Goal: Transaction & Acquisition: Download file/media

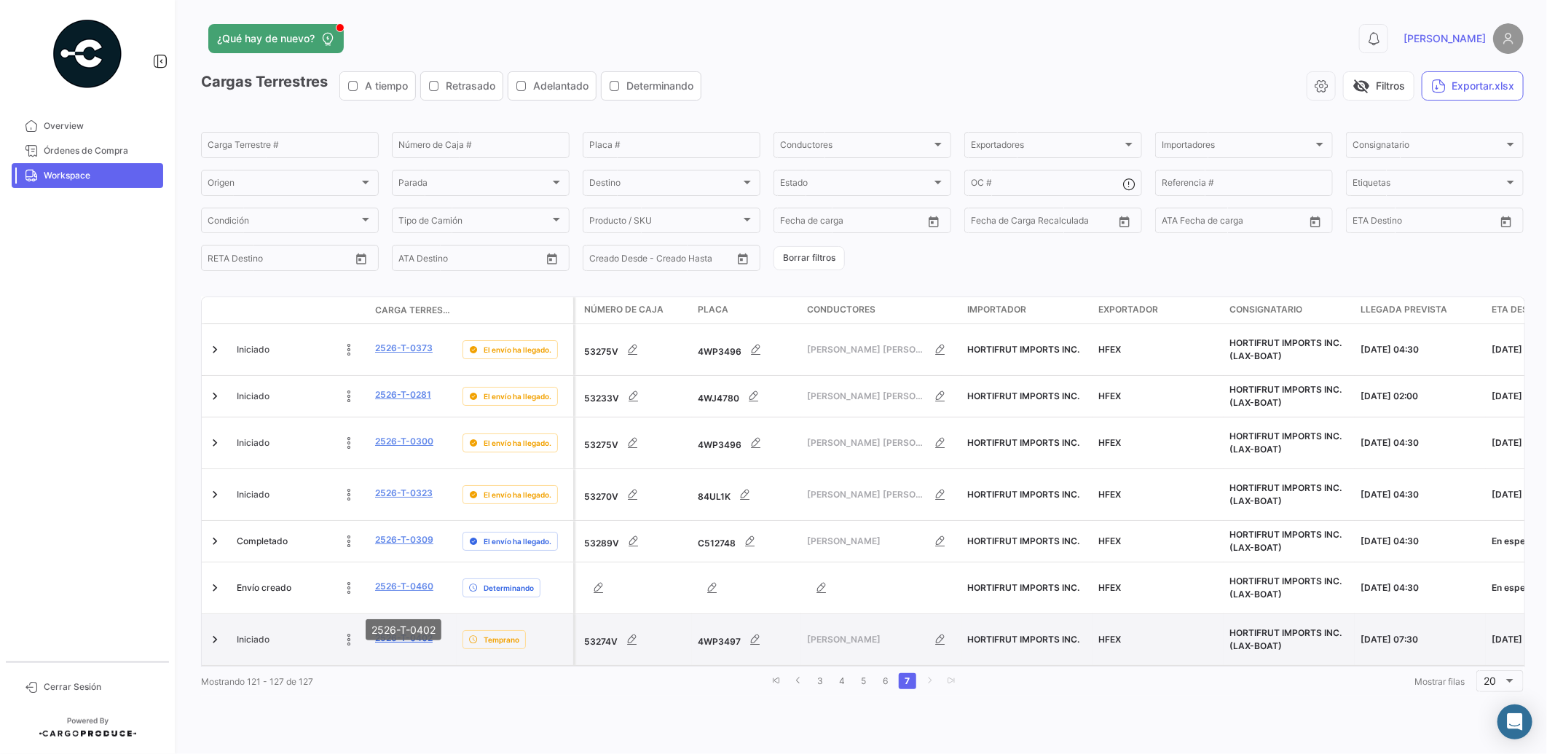
click at [412, 631] on link "2526-T-0402" at bounding box center [404, 637] width 58 height 13
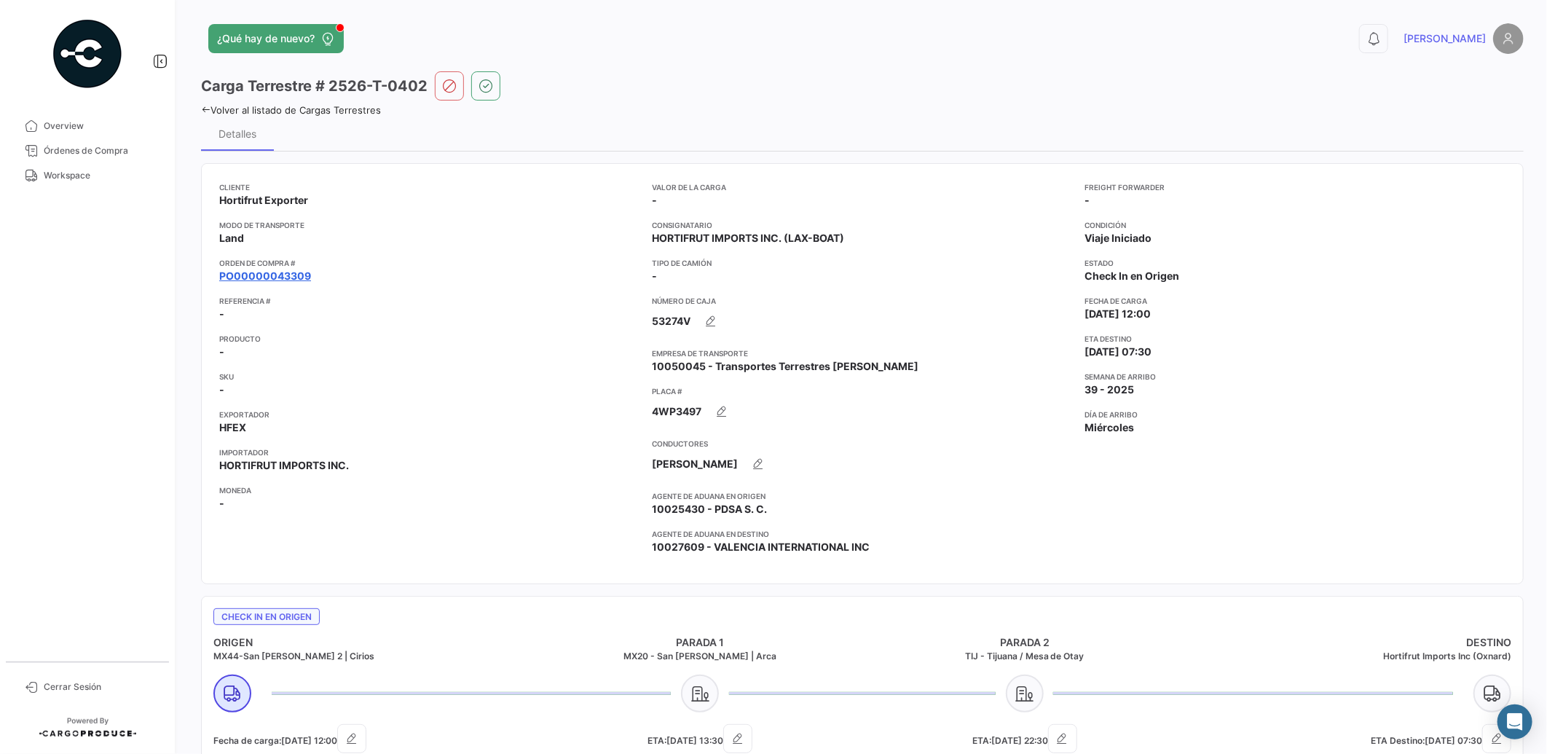
click at [297, 273] on link "PO00000043309" at bounding box center [265, 276] width 92 height 15
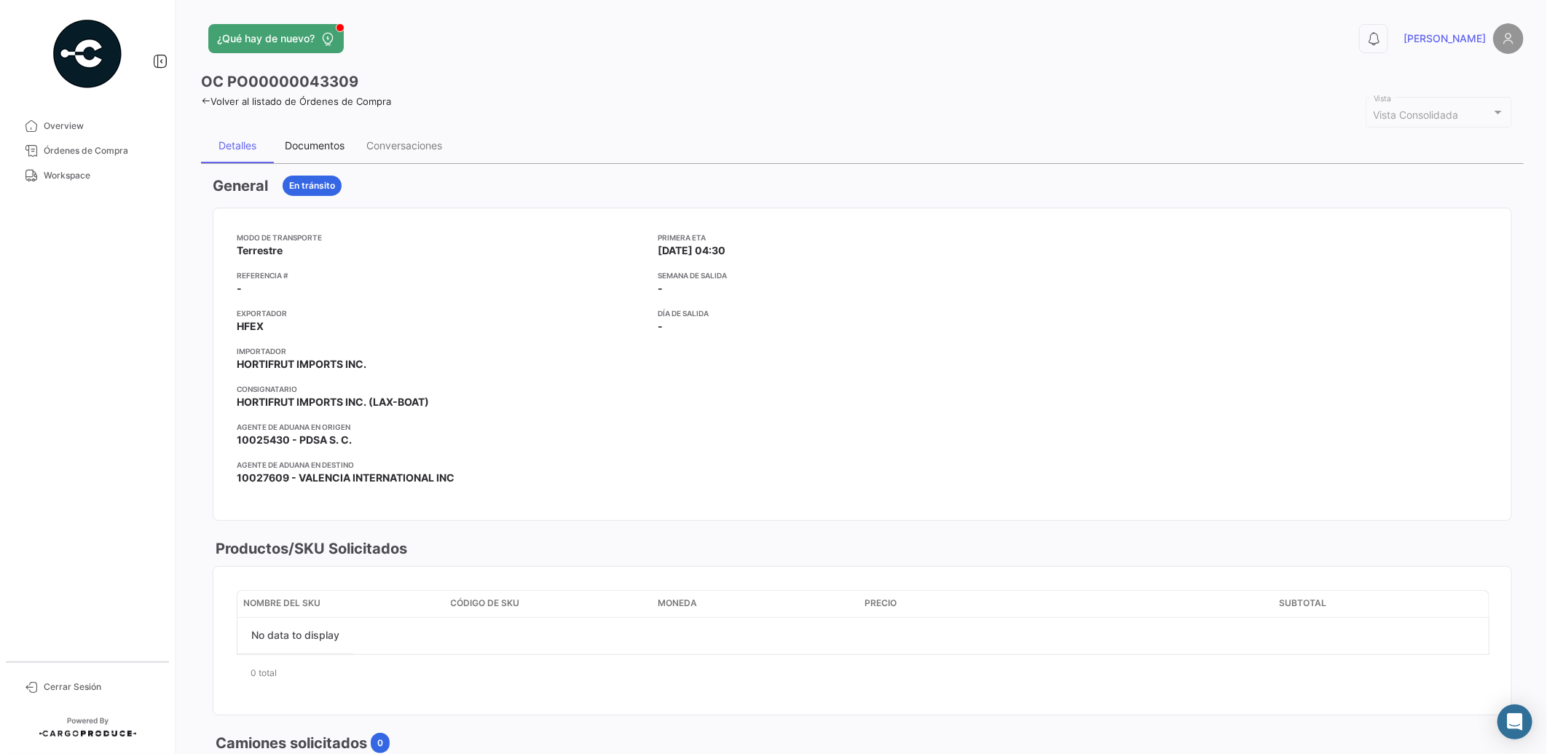
click at [310, 149] on div "Documentos" at bounding box center [315, 145] width 60 height 12
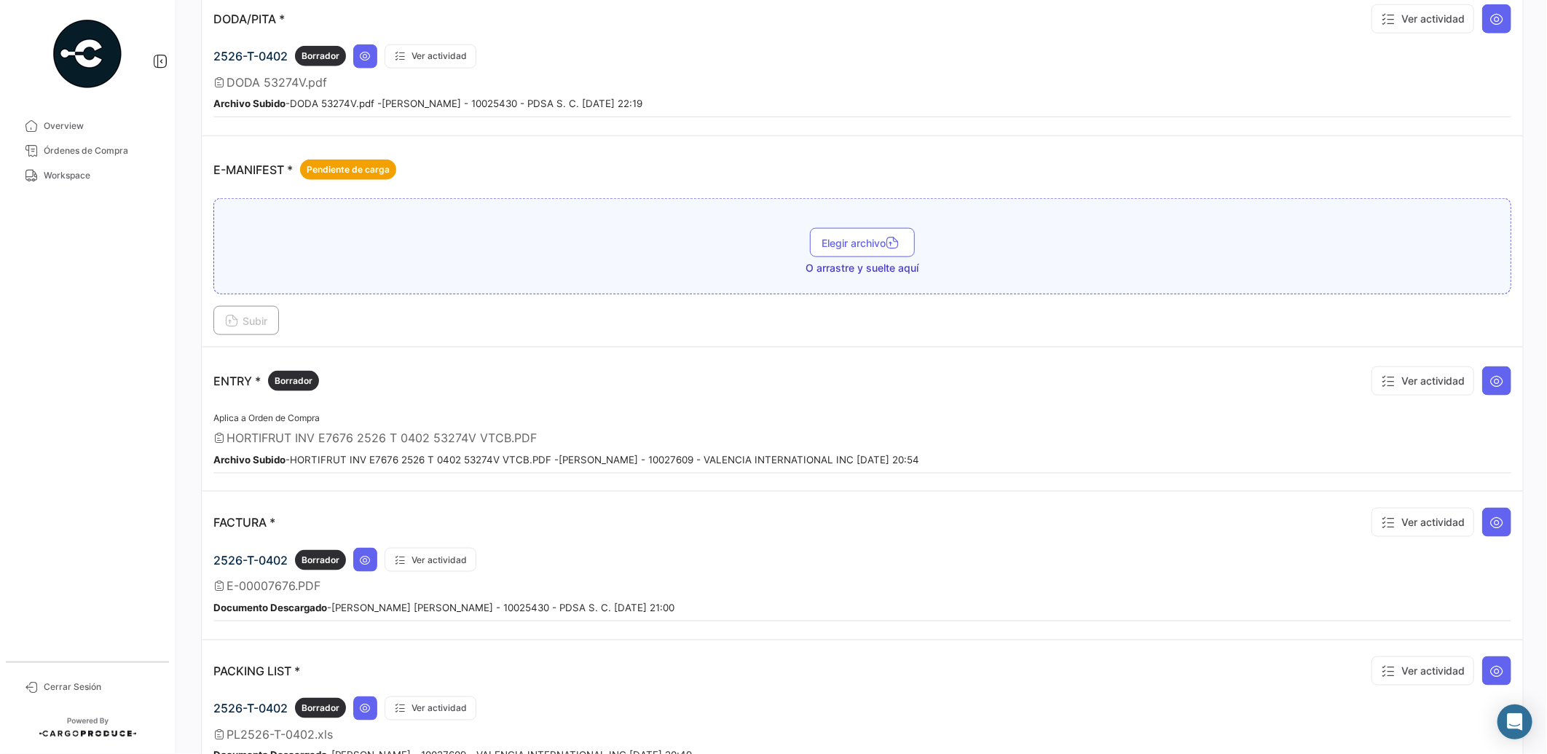
scroll to position [1092, 0]
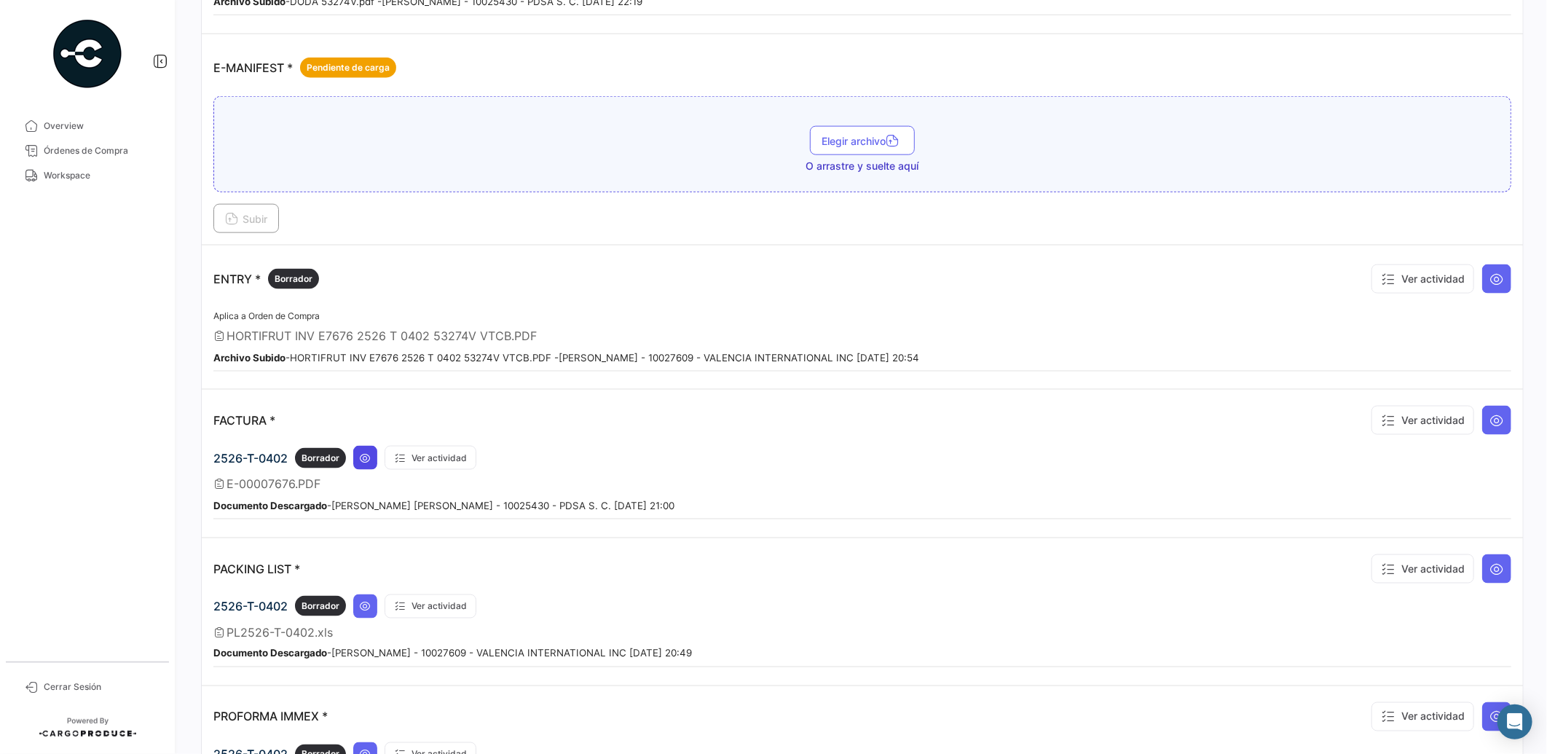
click at [363, 452] on icon at bounding box center [366, 458] width 12 height 12
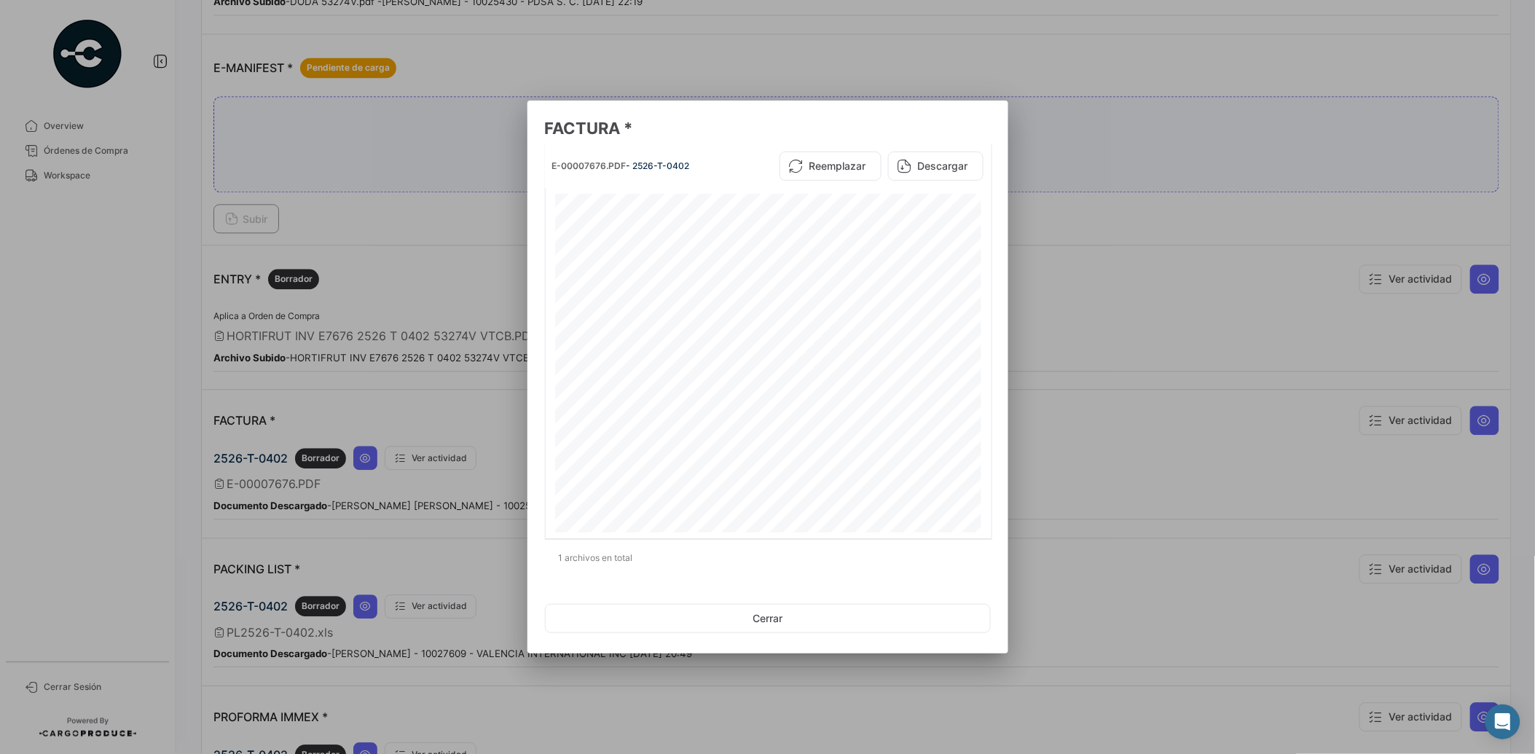
click at [447, 277] on div at bounding box center [767, 377] width 1535 height 754
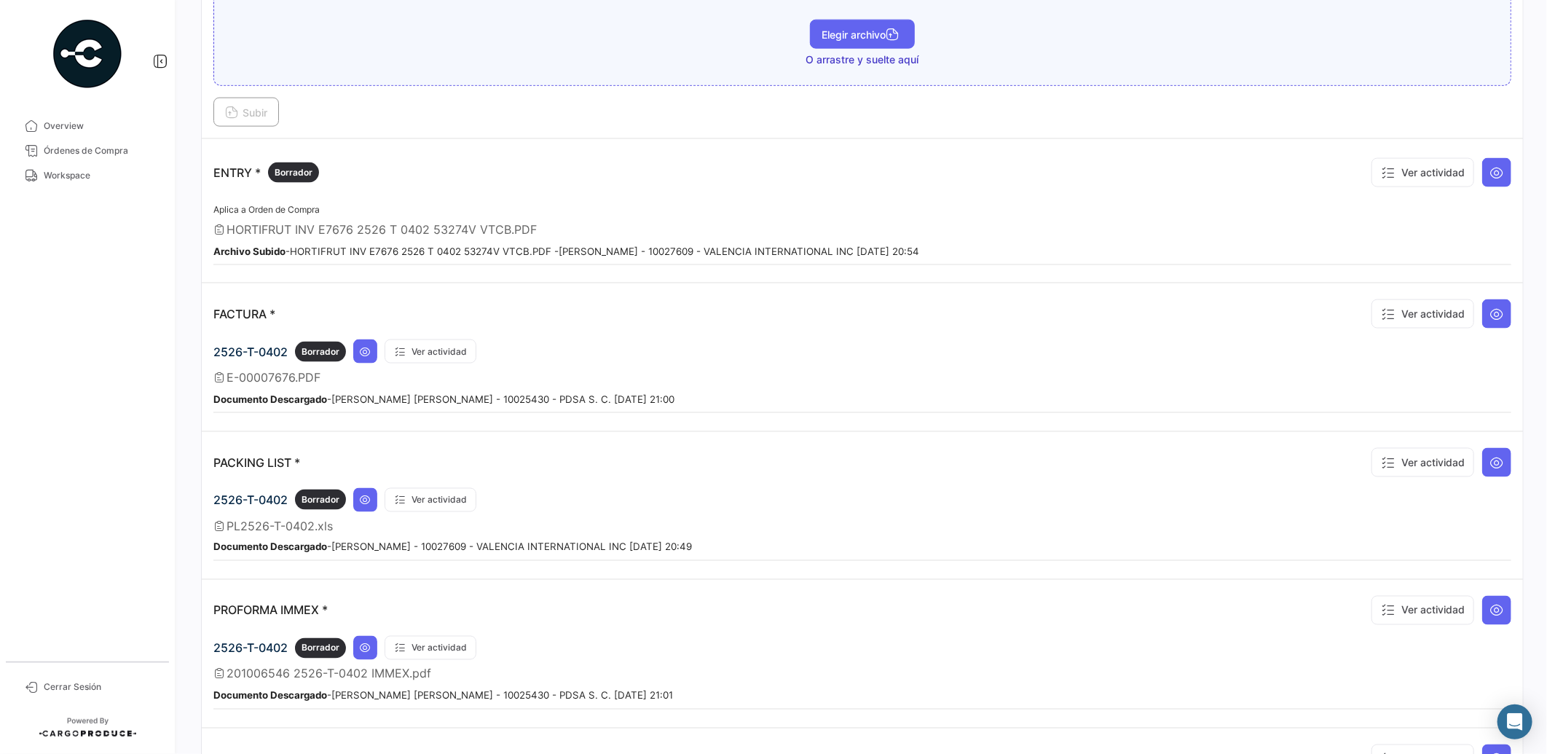
scroll to position [982, 0]
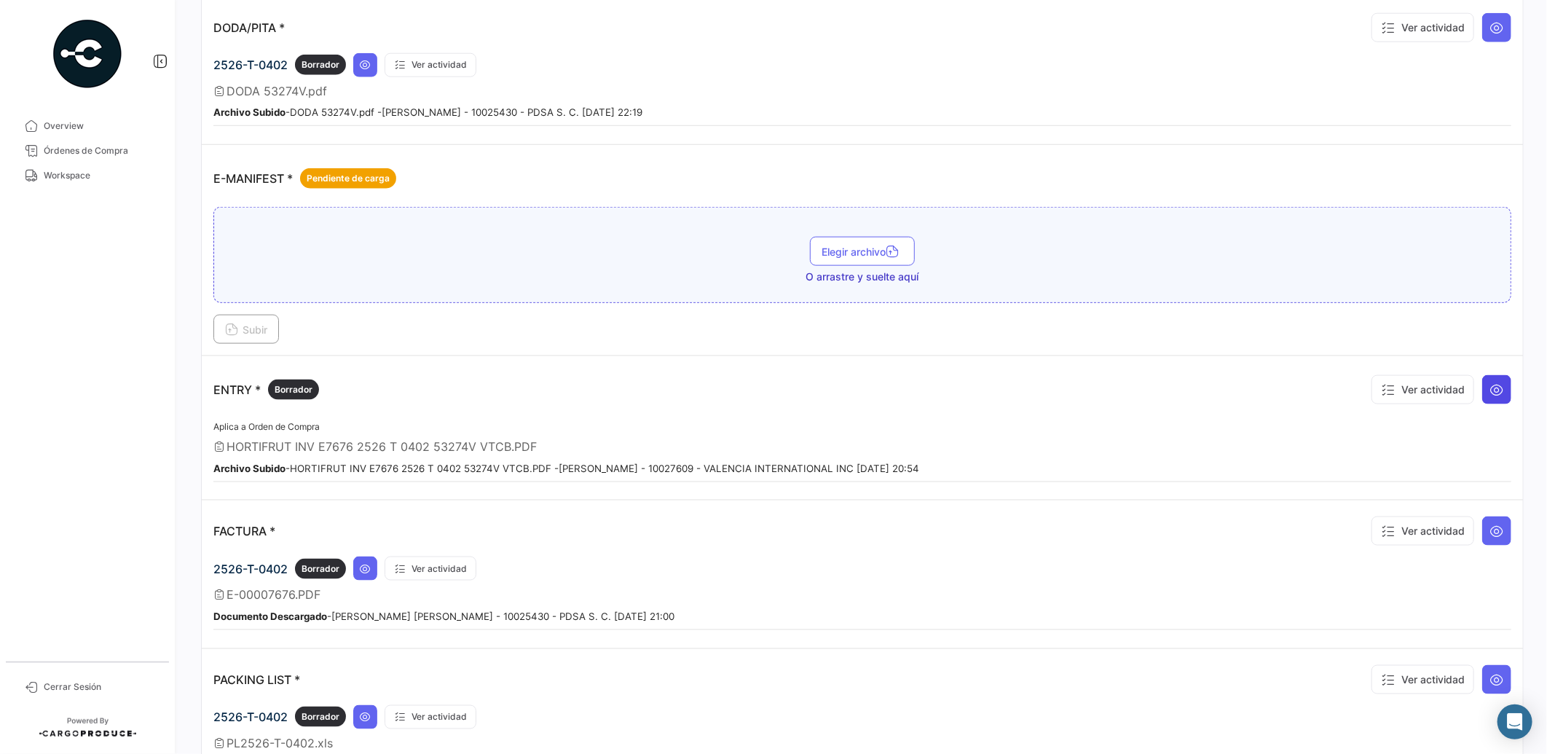
click at [1489, 387] on icon at bounding box center [1496, 389] width 15 height 15
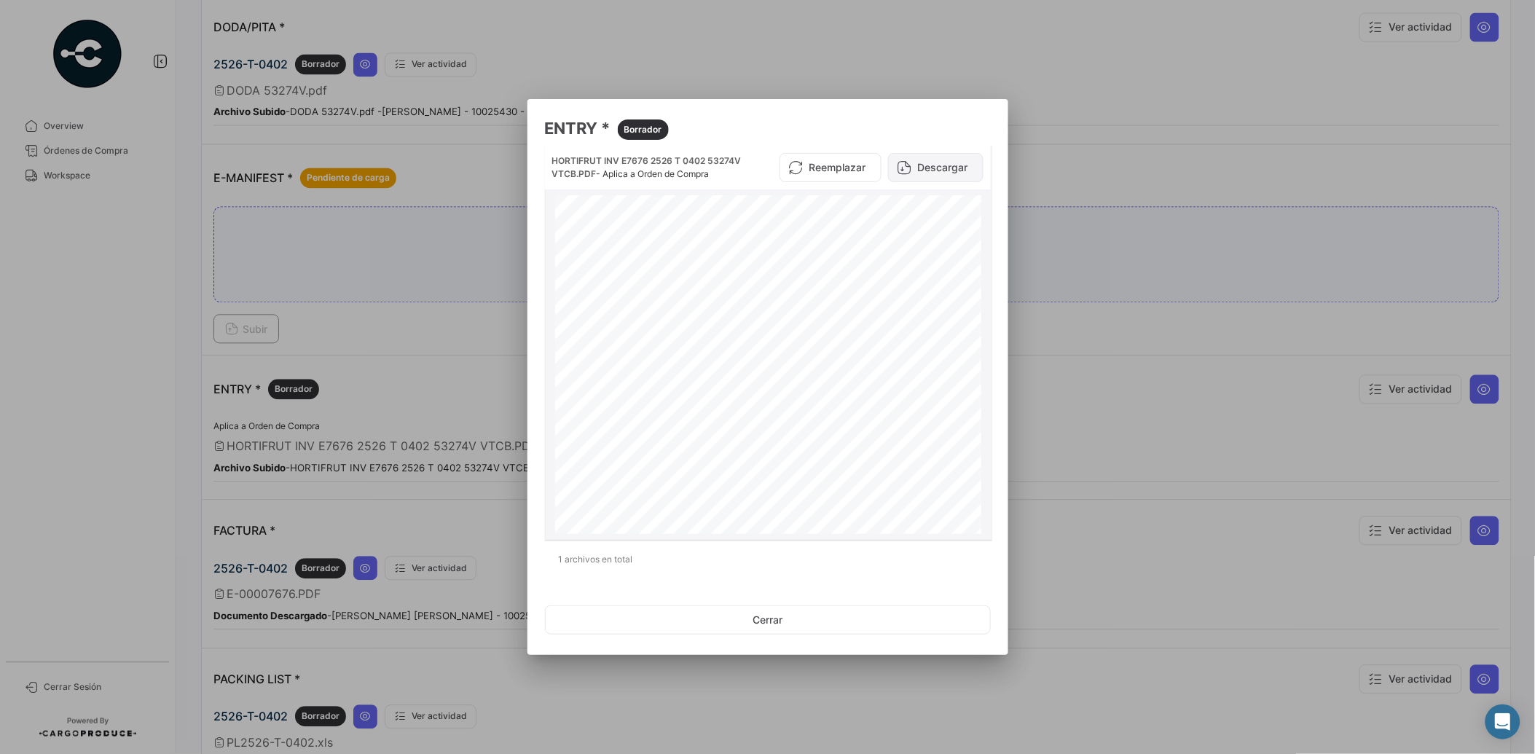
click at [925, 161] on button "Descargar" at bounding box center [935, 167] width 95 height 29
click at [385, 331] on div at bounding box center [767, 377] width 1535 height 754
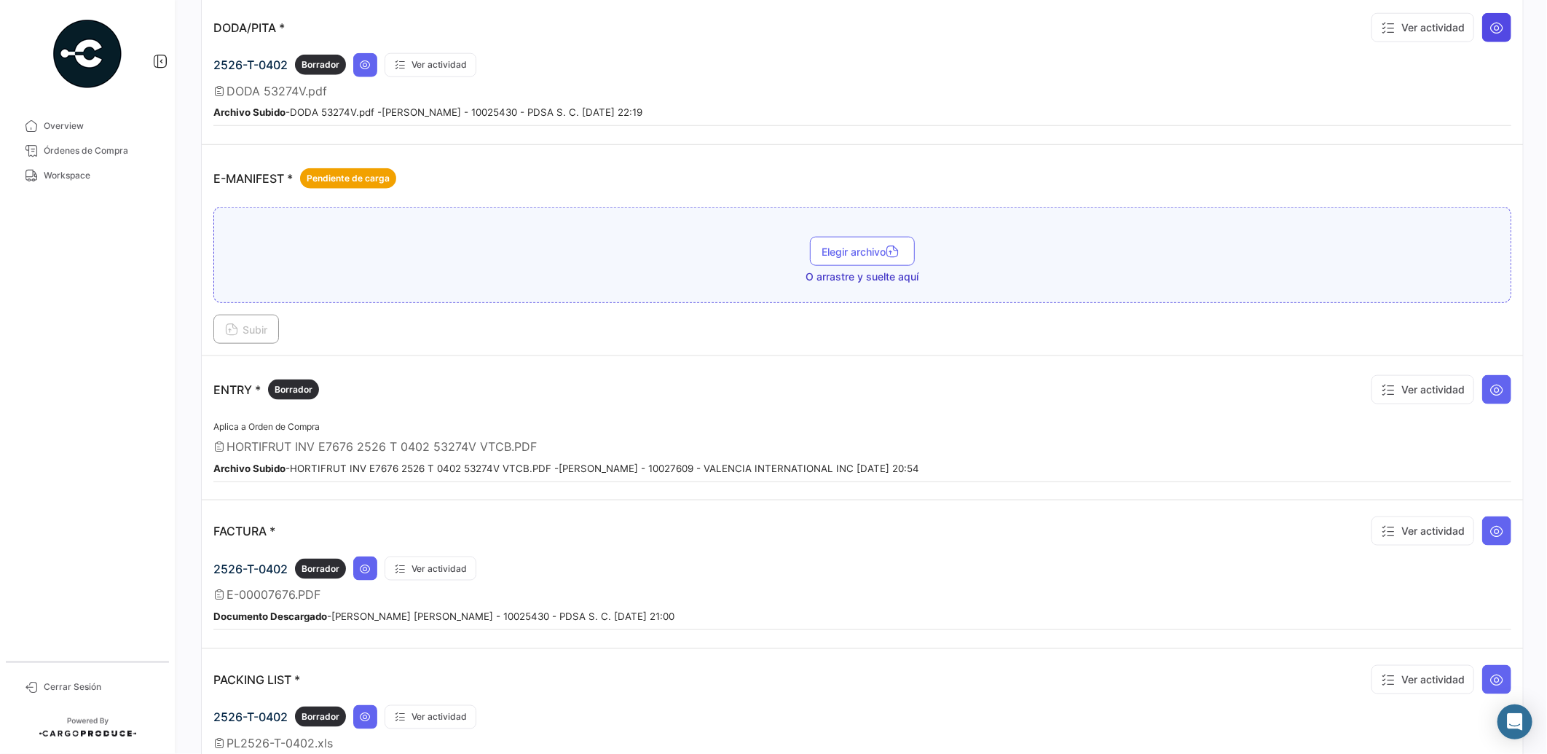
click at [1499, 24] on button at bounding box center [1496, 27] width 29 height 29
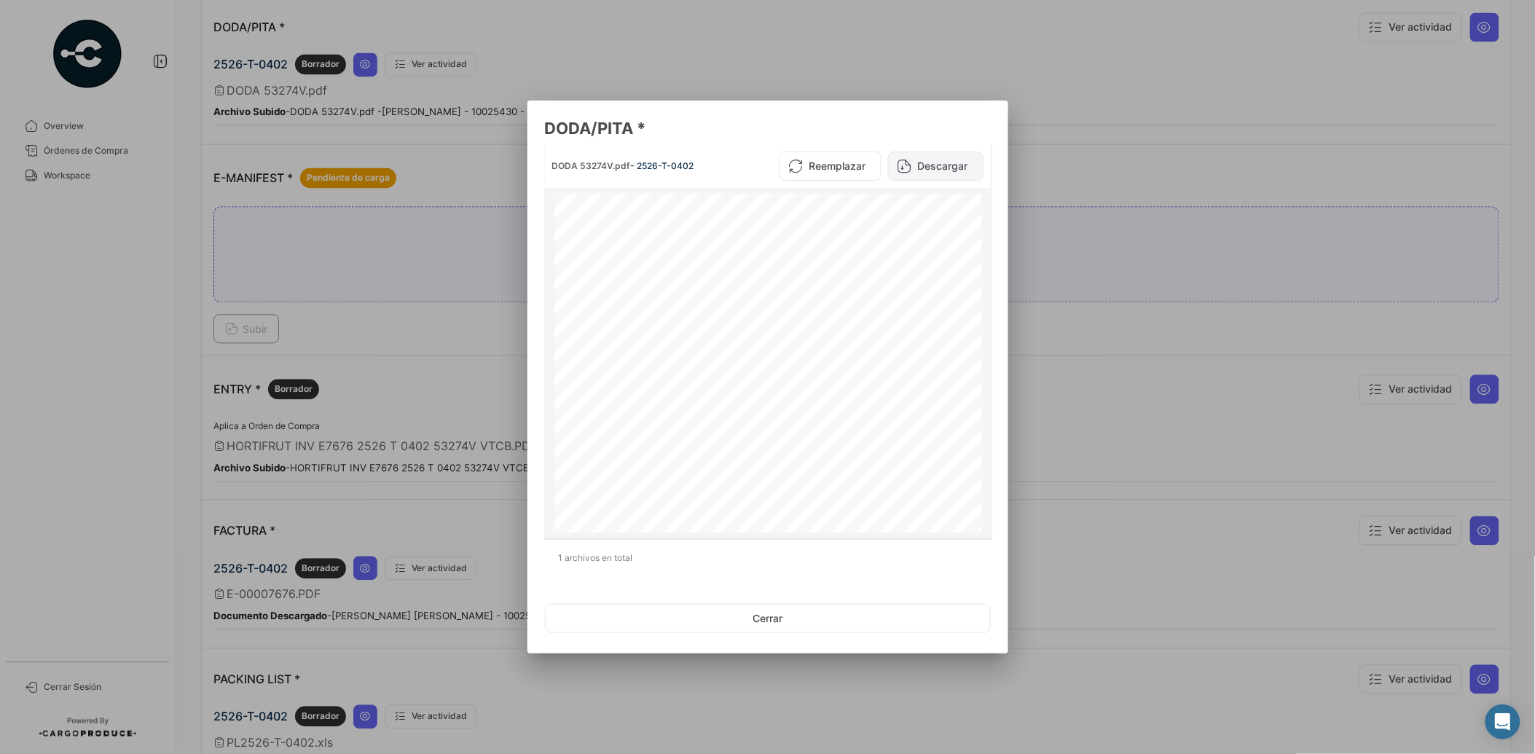
click at [950, 166] on button "Descargar" at bounding box center [935, 165] width 95 height 29
click at [768, 617] on button "Cerrar" at bounding box center [768, 618] width 446 height 29
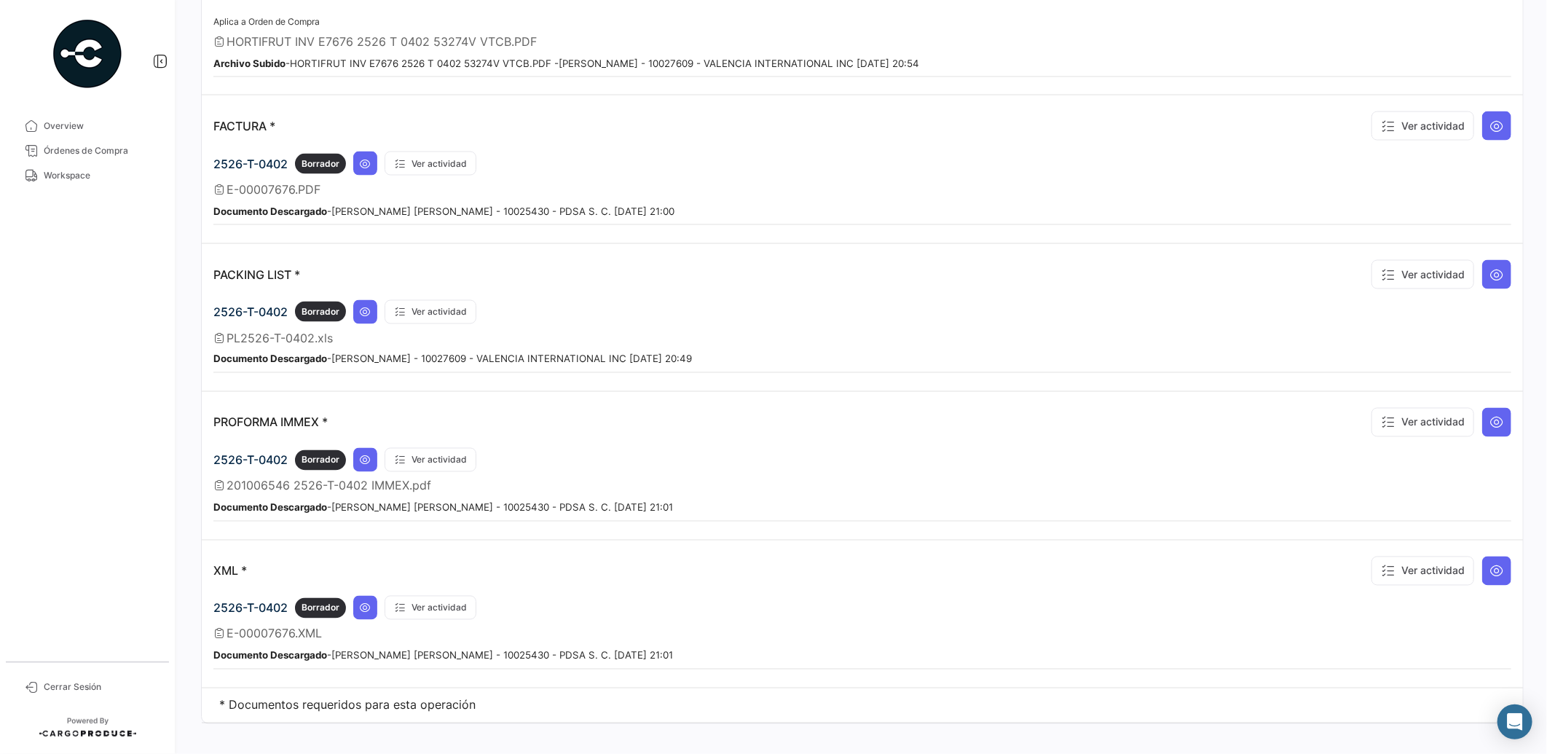
scroll to position [0, 0]
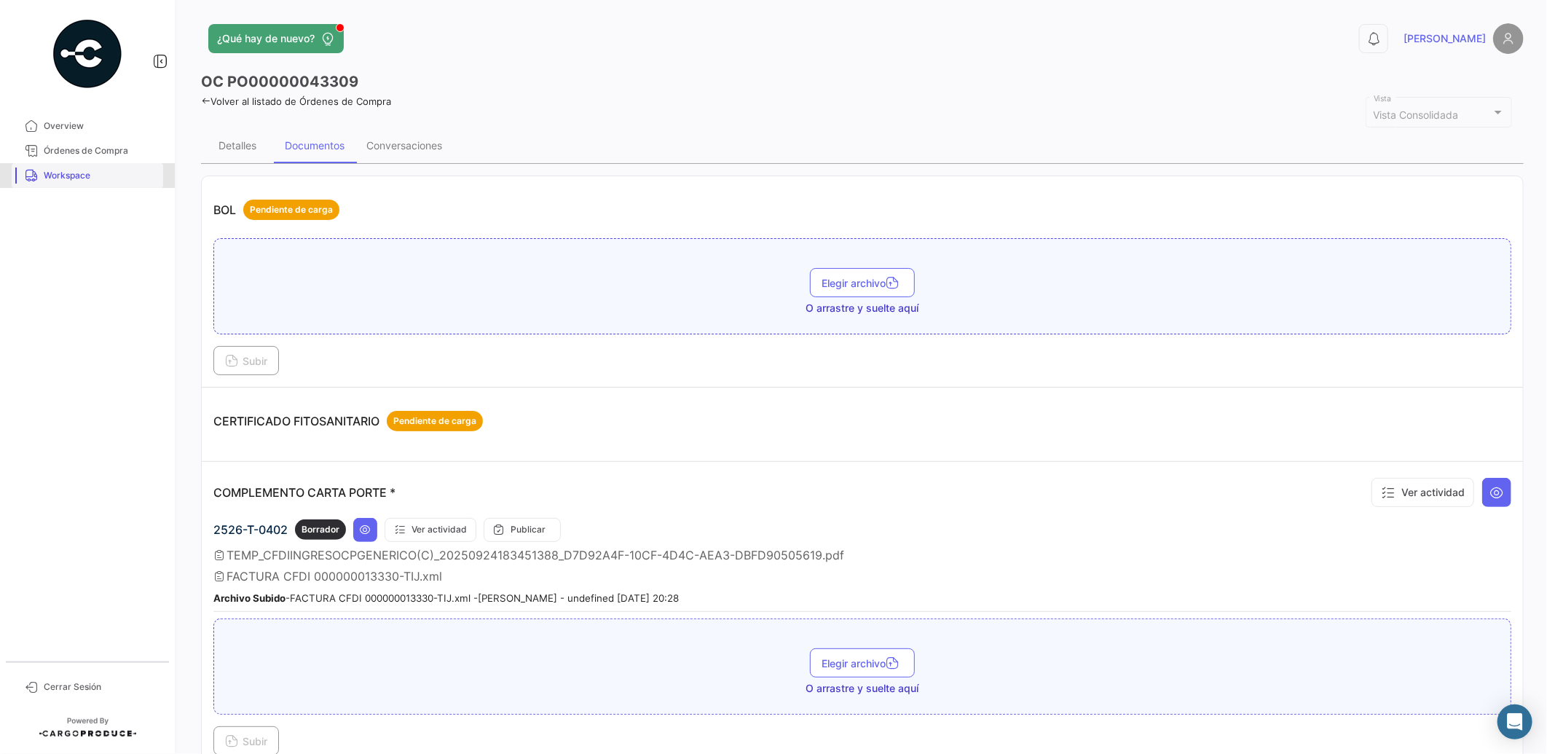
click at [114, 181] on span "Workspace" at bounding box center [101, 175] width 114 height 13
